Goal: Task Accomplishment & Management: Manage account settings

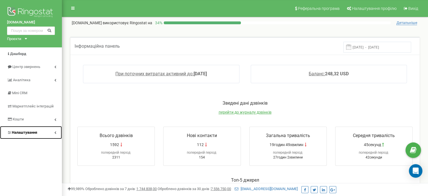
click at [30, 132] on span "Налаштування" at bounding box center [24, 132] width 25 height 4
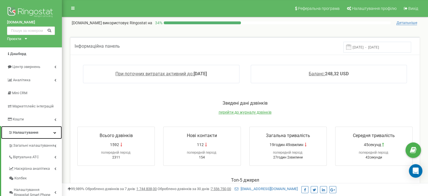
scroll to position [23, 0]
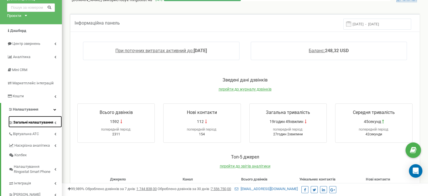
click at [39, 123] on span "Загальні налаштування" at bounding box center [33, 122] width 40 height 5
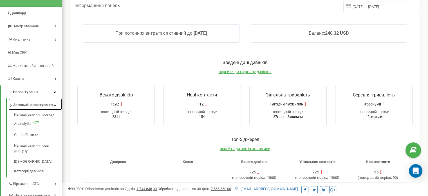
scroll to position [41, 0]
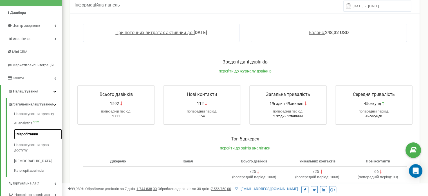
click at [32, 140] on link "Співробітники" at bounding box center [38, 134] width 48 height 11
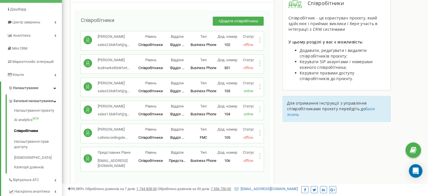
scroll to position [45, 0]
click at [260, 130] on icon at bounding box center [260, 132] width 2 height 6
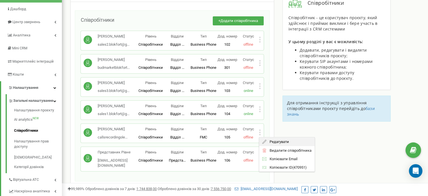
click at [270, 141] on span "Редагувати" at bounding box center [278, 141] width 22 height 4
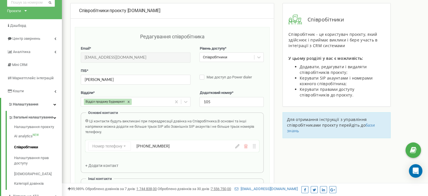
scroll to position [29, 0]
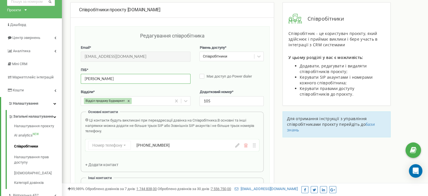
drag, startPoint x: 118, startPoint y: 79, endPoint x: 77, endPoint y: 75, distance: 40.9
click at [77, 75] on div "Редагування співробітника Email * callsrecordingolena@gmail.com Email недоступн…" at bounding box center [172, 154] width 195 height 256
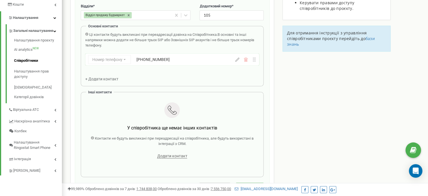
scroll to position [114, 0]
click at [414, 146] on icon at bounding box center [413, 150] width 6 height 8
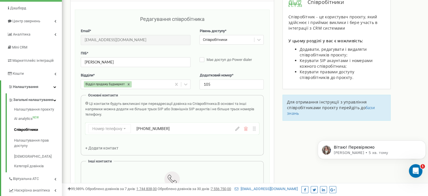
scroll to position [0, 0]
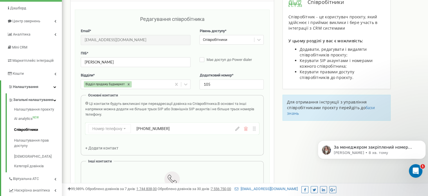
click at [247, 129] on icon at bounding box center [246, 128] width 4 height 4
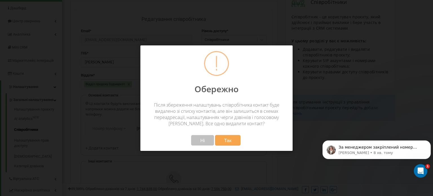
click at [203, 138] on span "Ні" at bounding box center [202, 140] width 5 height 6
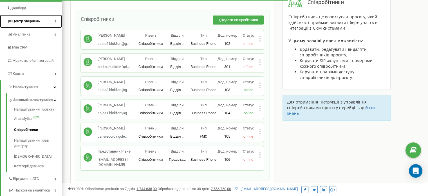
drag, startPoint x: 0, startPoint y: 0, endPoint x: 32, endPoint y: 20, distance: 38.1
click at [32, 20] on span "Центр звернень" at bounding box center [25, 21] width 27 height 4
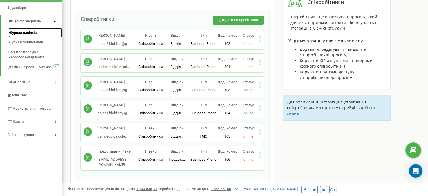
click at [25, 32] on span "Журнал дзвінків" at bounding box center [22, 32] width 28 height 5
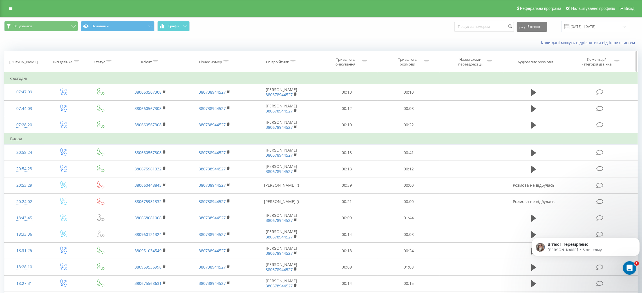
click at [293, 62] on icon at bounding box center [293, 62] width 5 height 3
click at [271, 104] on input "text" at bounding box center [282, 102] width 50 height 10
type input "Мартинюк"
click at [296, 113] on span "OK" at bounding box center [294, 113] width 16 height 9
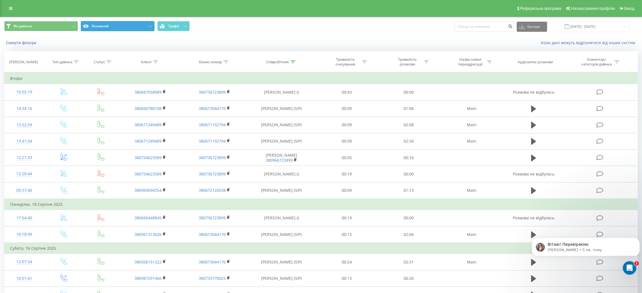
click at [141, 26] on button "Основний" at bounding box center [118, 26] width 74 height 10
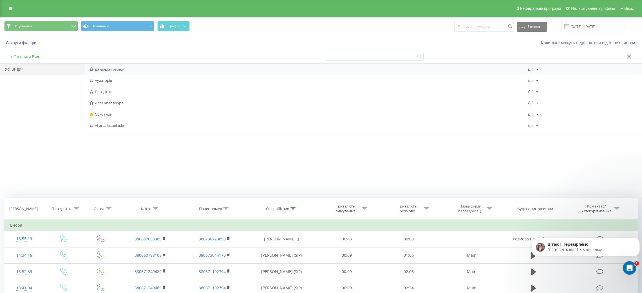
click at [106, 69] on span "Джерела трафіку" at bounding box center [309, 69] width 438 height 4
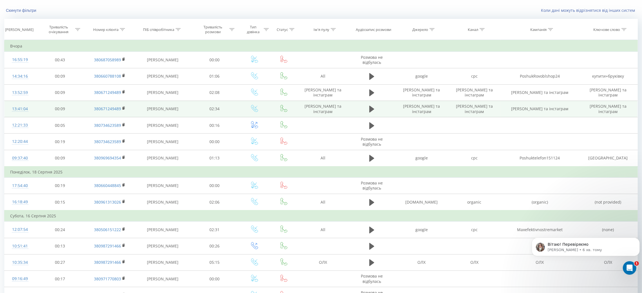
scroll to position [32, 0]
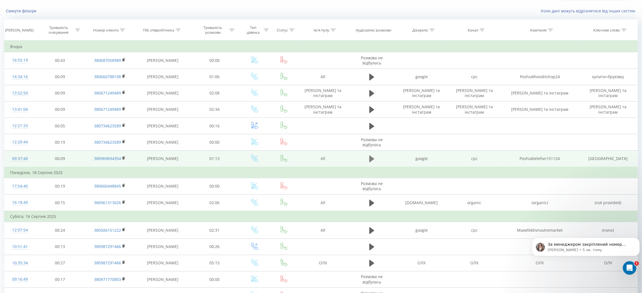
click at [371, 159] on icon at bounding box center [371, 159] width 5 height 7
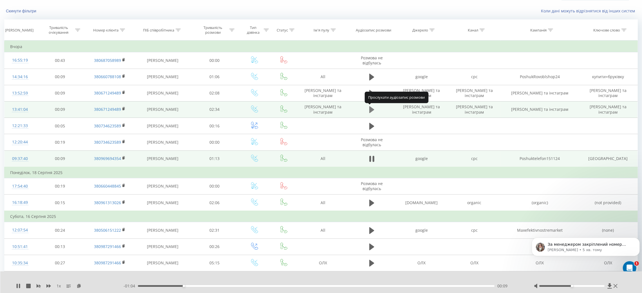
click at [372, 109] on icon at bounding box center [371, 109] width 5 height 7
drag, startPoint x: 572, startPoint y: 286, endPoint x: 595, endPoint y: 289, distance: 23.8
click at [595, 289] on div at bounding box center [576, 287] width 85 height 6
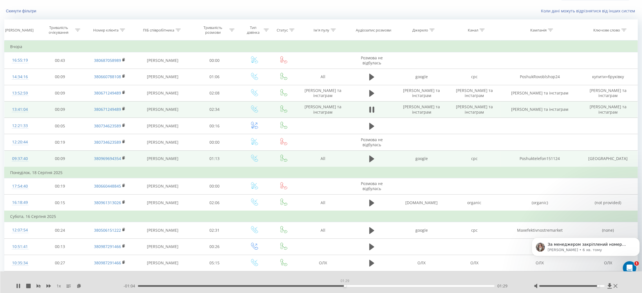
click at [345, 287] on div "01:29" at bounding box center [316, 287] width 357 height 2
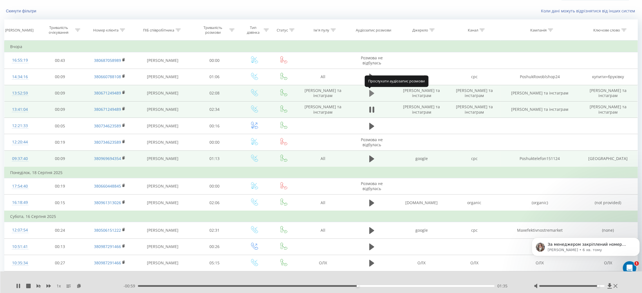
click at [369, 93] on button at bounding box center [372, 93] width 8 height 8
click at [364, 286] on div "01:21" at bounding box center [316, 287] width 357 height 2
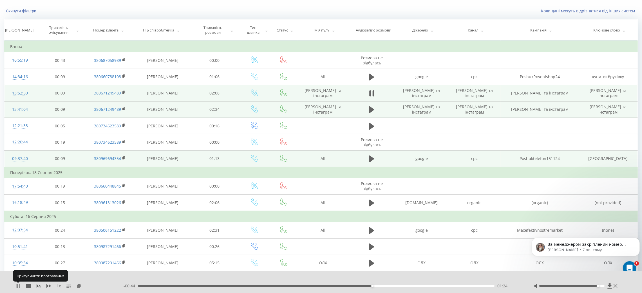
click at [20, 286] on icon at bounding box center [18, 286] width 5 height 5
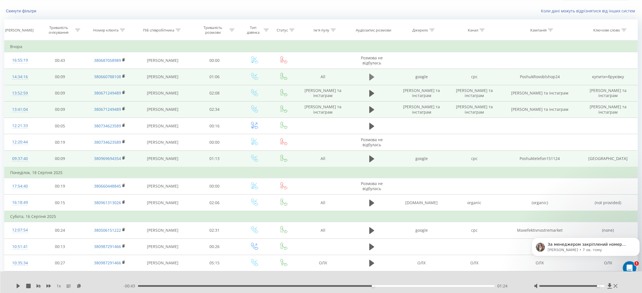
click at [369, 77] on icon at bounding box center [371, 77] width 5 height 7
click at [369, 77] on icon at bounding box center [370, 77] width 2 height 6
click at [569, 241] on div "Тут https://app.ringostat.com/project/inbound_numbers/index?project_id=161946 D…" at bounding box center [586, 246] width 100 height 11
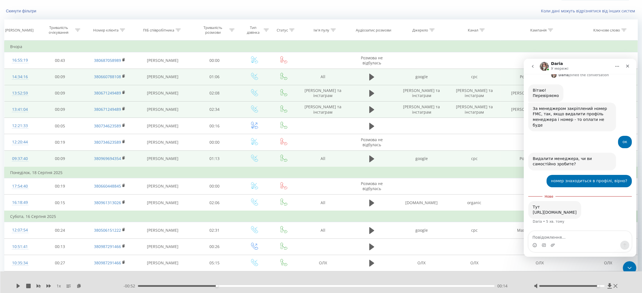
scroll to position [75, 0]
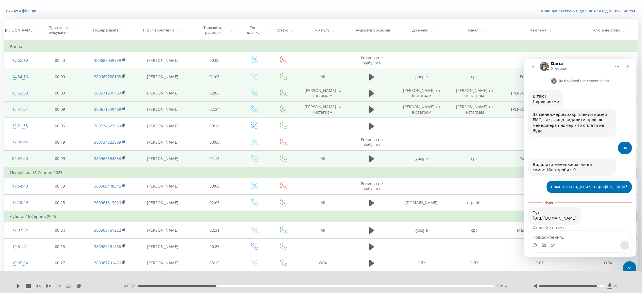
click at [562, 184] on div "Добрий ранок! Співробітник Олена Цимбаліст не використовує телефонію. Якщо я ви…" at bounding box center [580, 135] width 104 height 204
click at [555, 216] on link "https://app.ringostat.com/project/inbound_numbers/index?project_id=161946" at bounding box center [555, 218] width 44 height 5
click at [628, 68] on div "Закрити" at bounding box center [628, 66] width 10 height 10
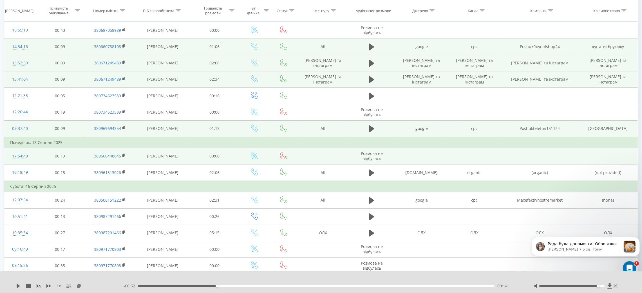
scroll to position [62, 0]
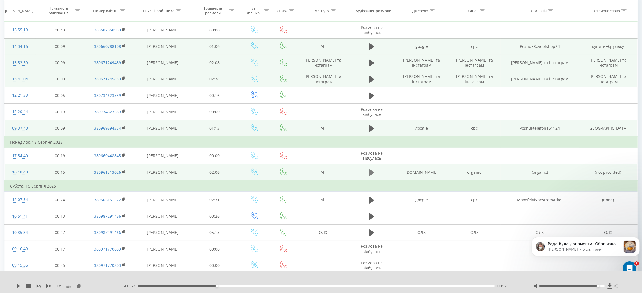
click at [370, 172] on icon at bounding box center [371, 172] width 5 height 7
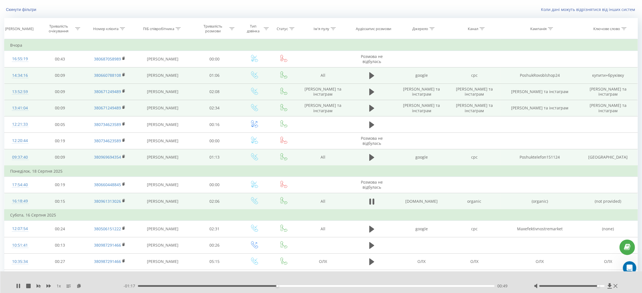
scroll to position [33, 0]
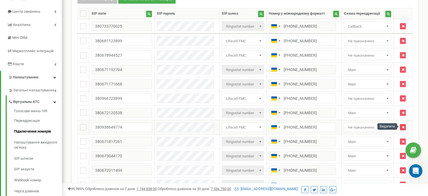
click at [402, 126] on icon "button" at bounding box center [403, 126] width 3 height 3
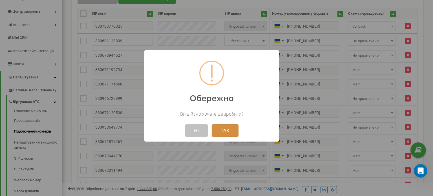
click at [225, 130] on button "ТАК" at bounding box center [224, 130] width 27 height 12
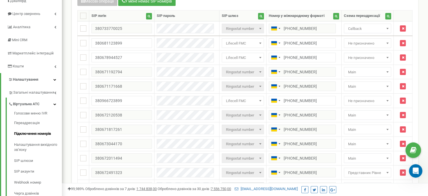
scroll to position [53, 0]
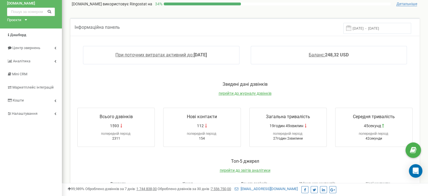
scroll to position [8, 0]
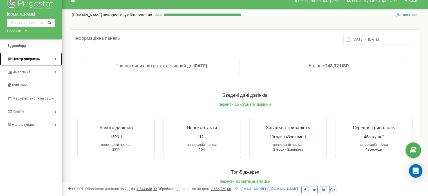
click at [32, 58] on span "Центр звернень" at bounding box center [25, 59] width 27 height 4
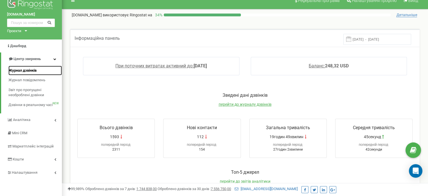
click at [29, 69] on span "Журнал дзвінків" at bounding box center [22, 70] width 28 height 5
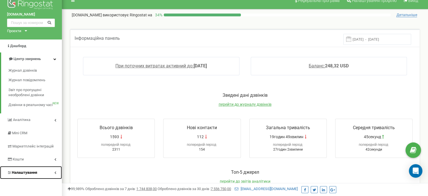
click at [23, 170] on span "Налаштування" at bounding box center [24, 172] width 25 height 4
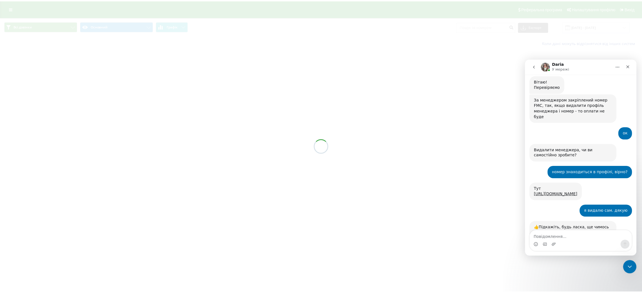
scroll to position [122, 0]
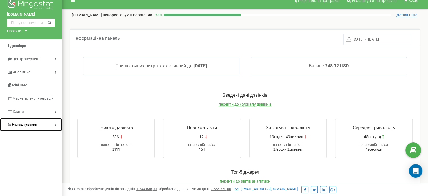
click at [26, 123] on span "Налаштування" at bounding box center [24, 124] width 25 height 4
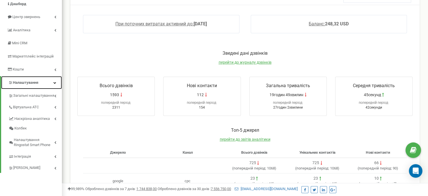
scroll to position [50, 0]
click at [38, 81] on span "Налаштування" at bounding box center [25, 82] width 25 height 4
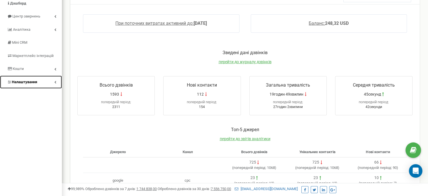
click at [38, 81] on link "Налаштування" at bounding box center [31, 81] width 62 height 13
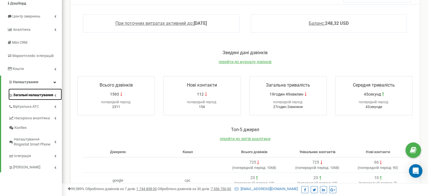
click at [33, 95] on span "Загальні налаштування" at bounding box center [33, 94] width 40 height 5
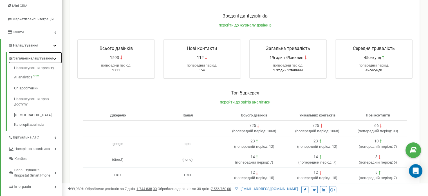
scroll to position [88, 0]
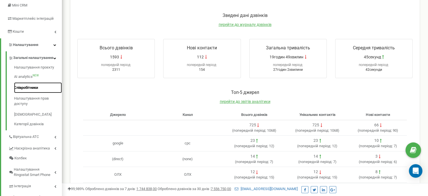
click at [34, 91] on link "Співробітники" at bounding box center [38, 87] width 48 height 11
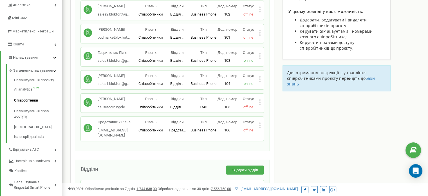
scroll to position [74, 0]
click at [260, 102] on icon at bounding box center [259, 102] width 1 height 1
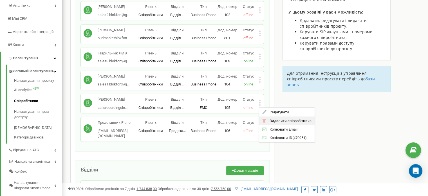
click at [269, 119] on span "Видалити співробітника" at bounding box center [289, 121] width 45 height 4
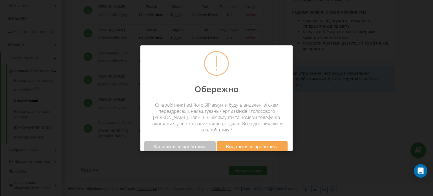
click at [246, 143] on span "Видалити співробітника" at bounding box center [252, 146] width 53 height 6
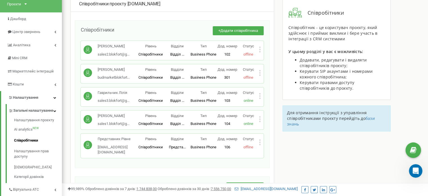
scroll to position [0, 0]
